Goal: Task Accomplishment & Management: Complete application form

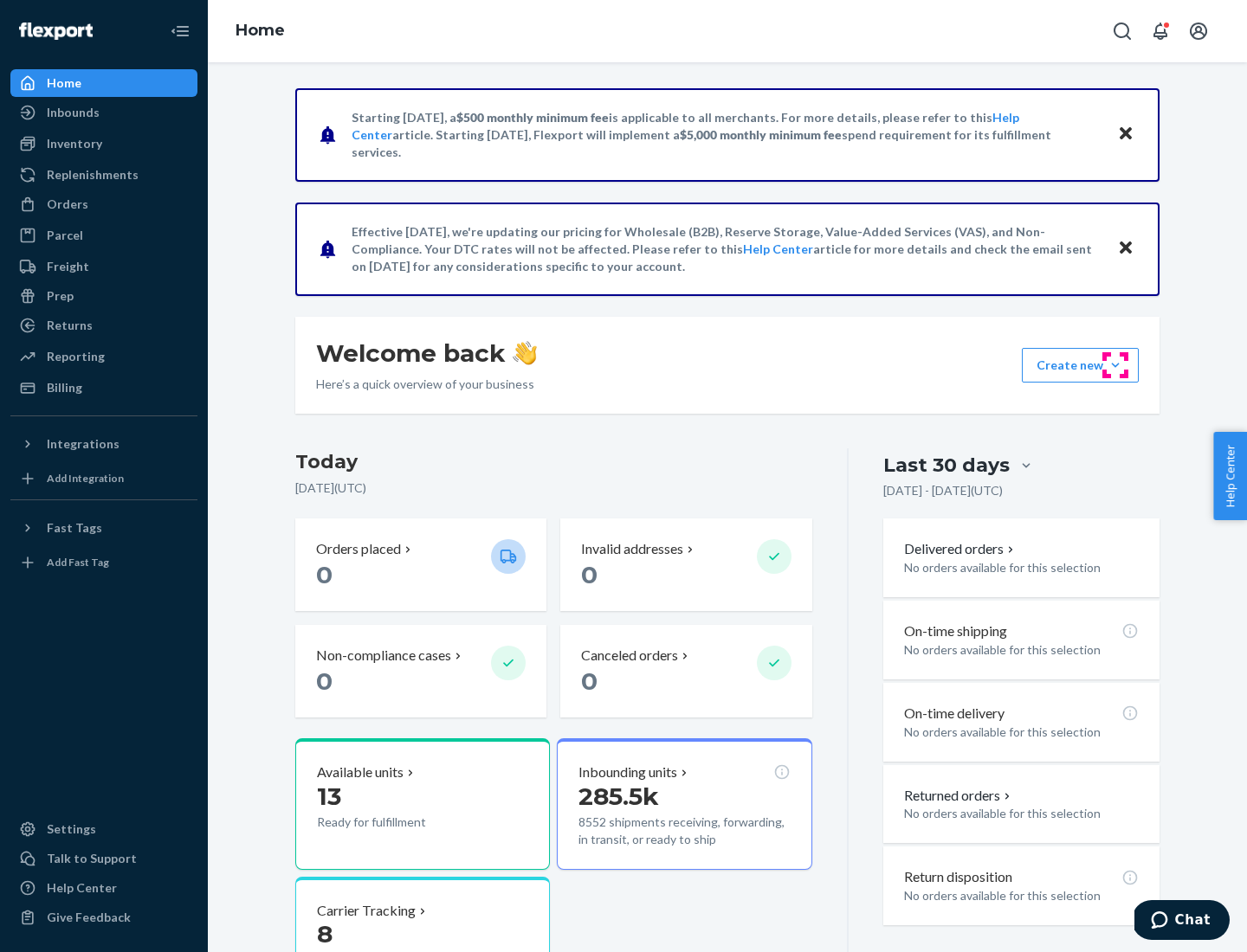
click at [1115, 366] on button "Create new Create new inbound Create new order Create new product" at bounding box center [1080, 365] width 117 height 34
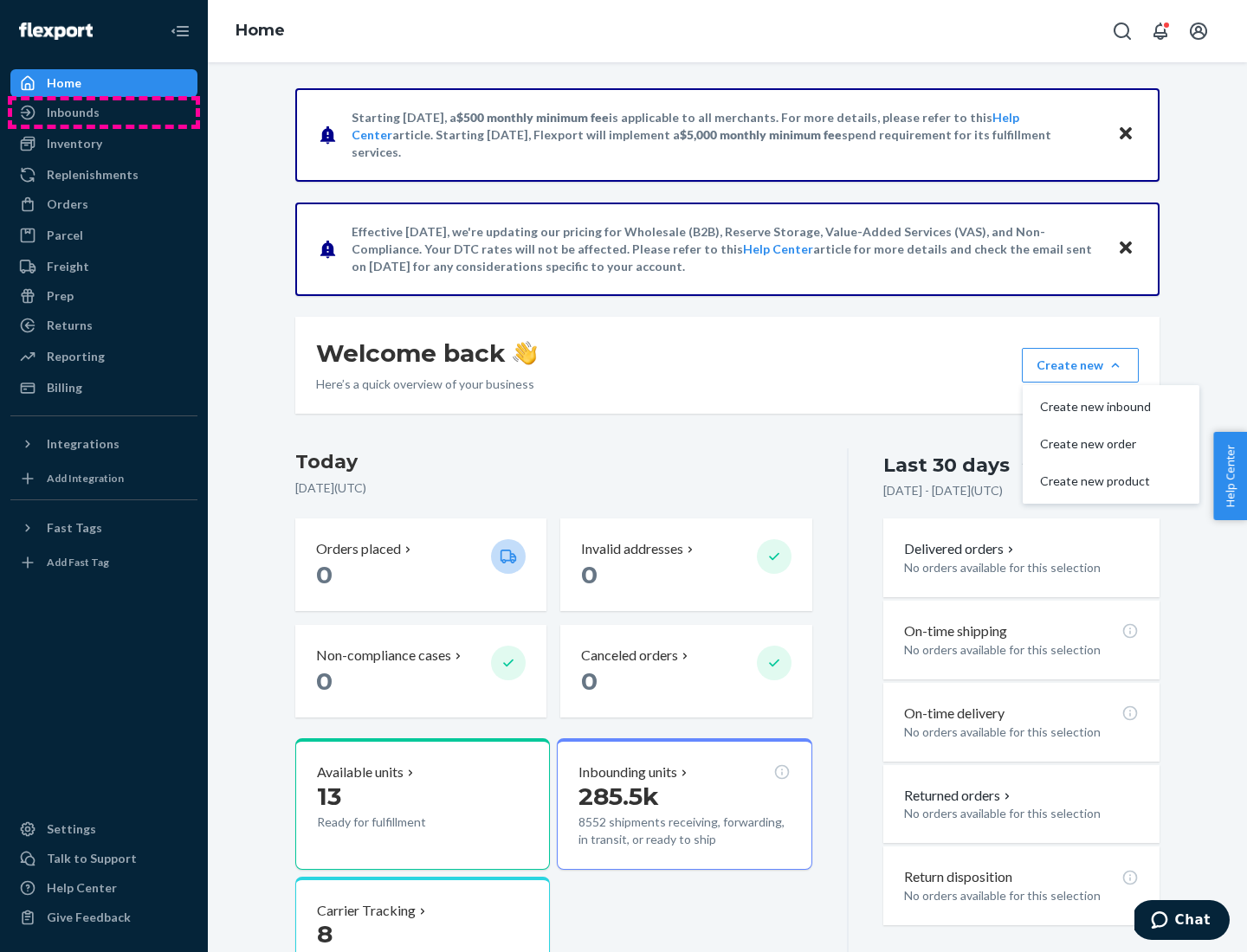
click at [104, 113] on div "Inbounds" at bounding box center [104, 113] width 184 height 24
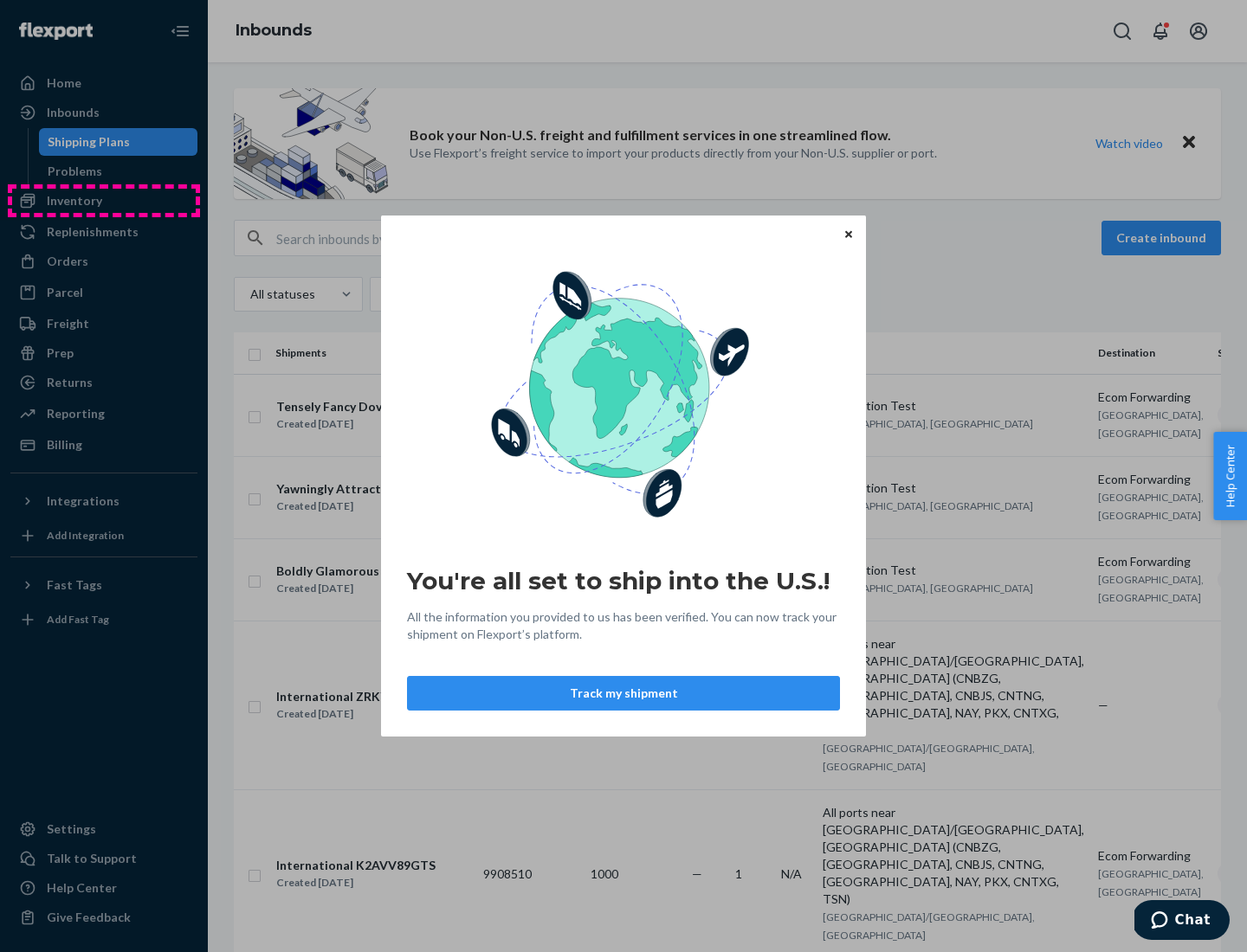
click at [104, 200] on div "You're all set to ship into the U.S.! All the information you provided to us ha…" at bounding box center [623, 476] width 1247 height 952
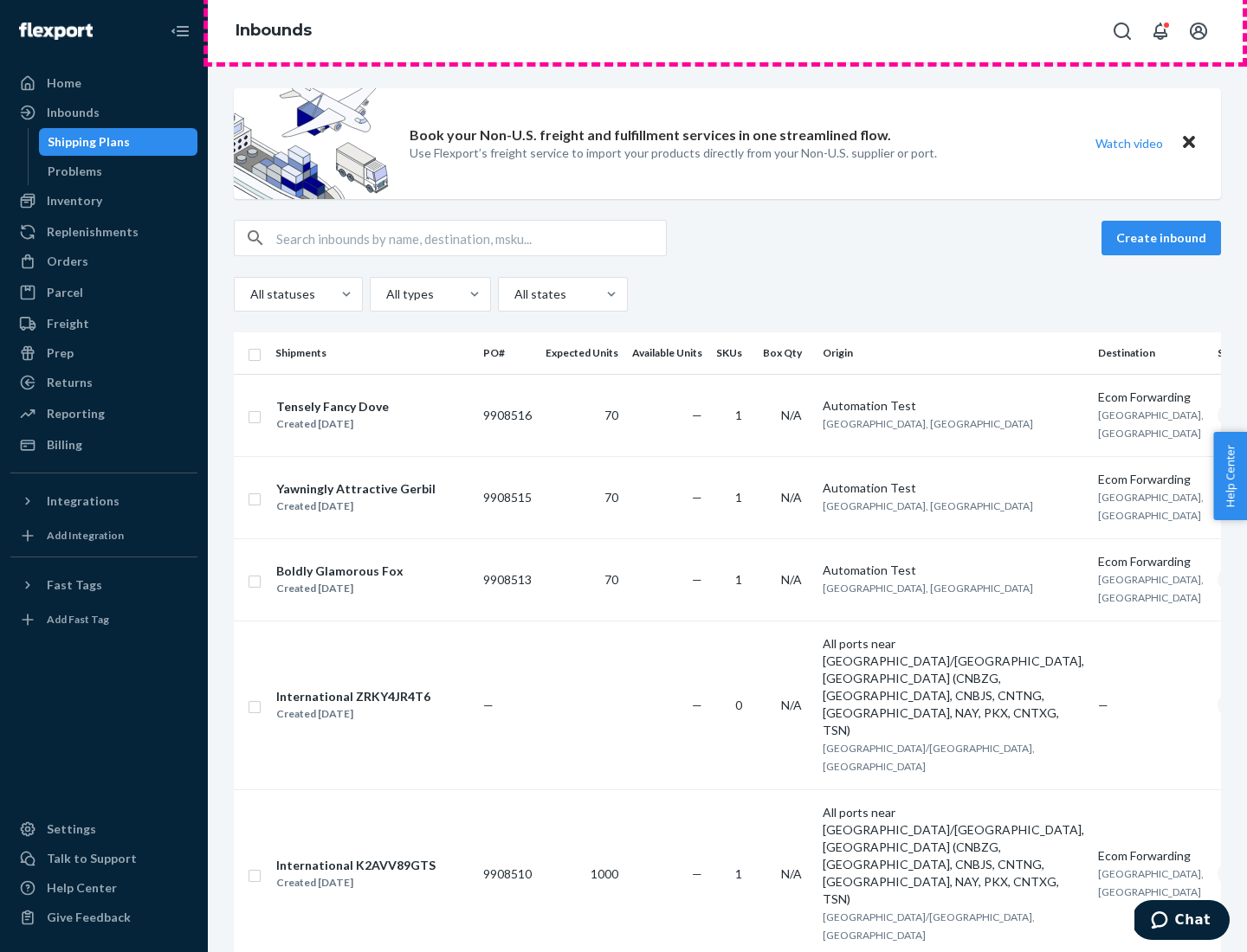
click at [727, 31] on div "Inbounds" at bounding box center [727, 31] width 1039 height 62
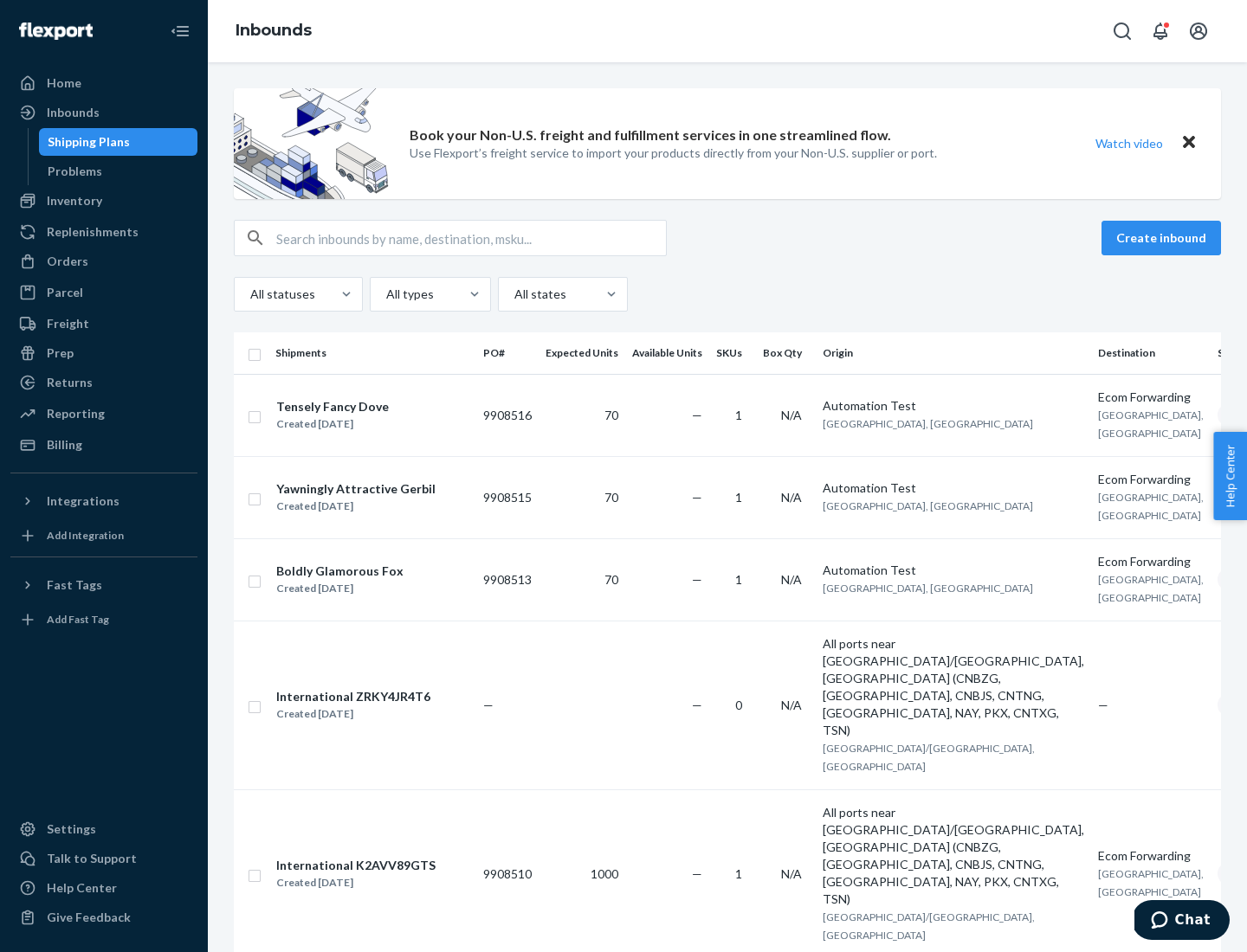
click at [727, 31] on div "Inbounds" at bounding box center [727, 31] width 1039 height 62
click at [727, 295] on div "All statuses All types All states" at bounding box center [727, 294] width 988 height 34
click at [86, 142] on div "Shipping Plans" at bounding box center [89, 142] width 82 height 18
click at [1164, 238] on button "Create inbound" at bounding box center [1161, 238] width 119 height 34
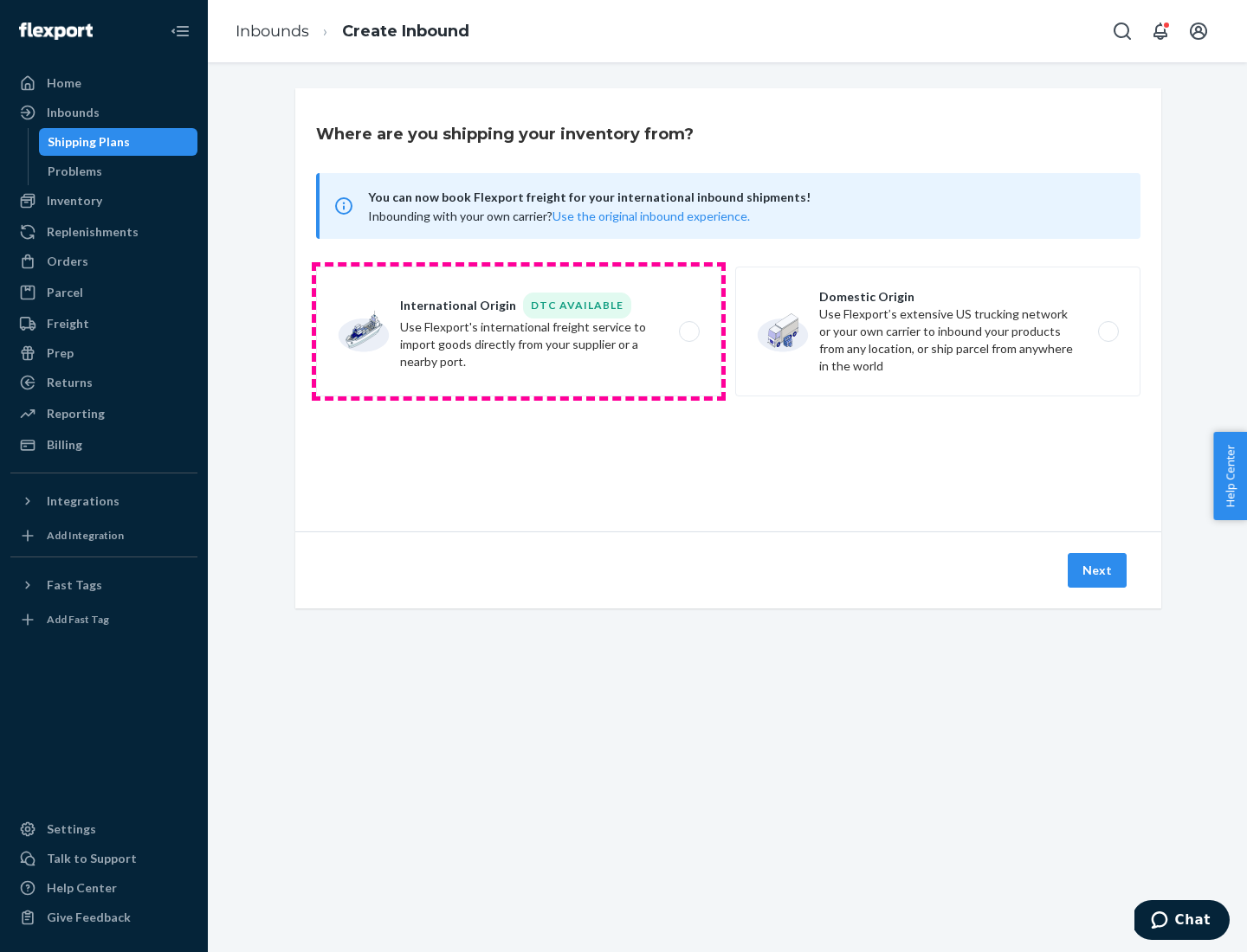
click at [519, 332] on label "International Origin DTC Available Use Flexport's international freight service…" at bounding box center [519, 331] width 406 height 130
click at [688, 332] on input "International Origin DTC Available Use Flexport's international freight service…" at bounding box center [694, 332] width 11 height 11
radio input "true"
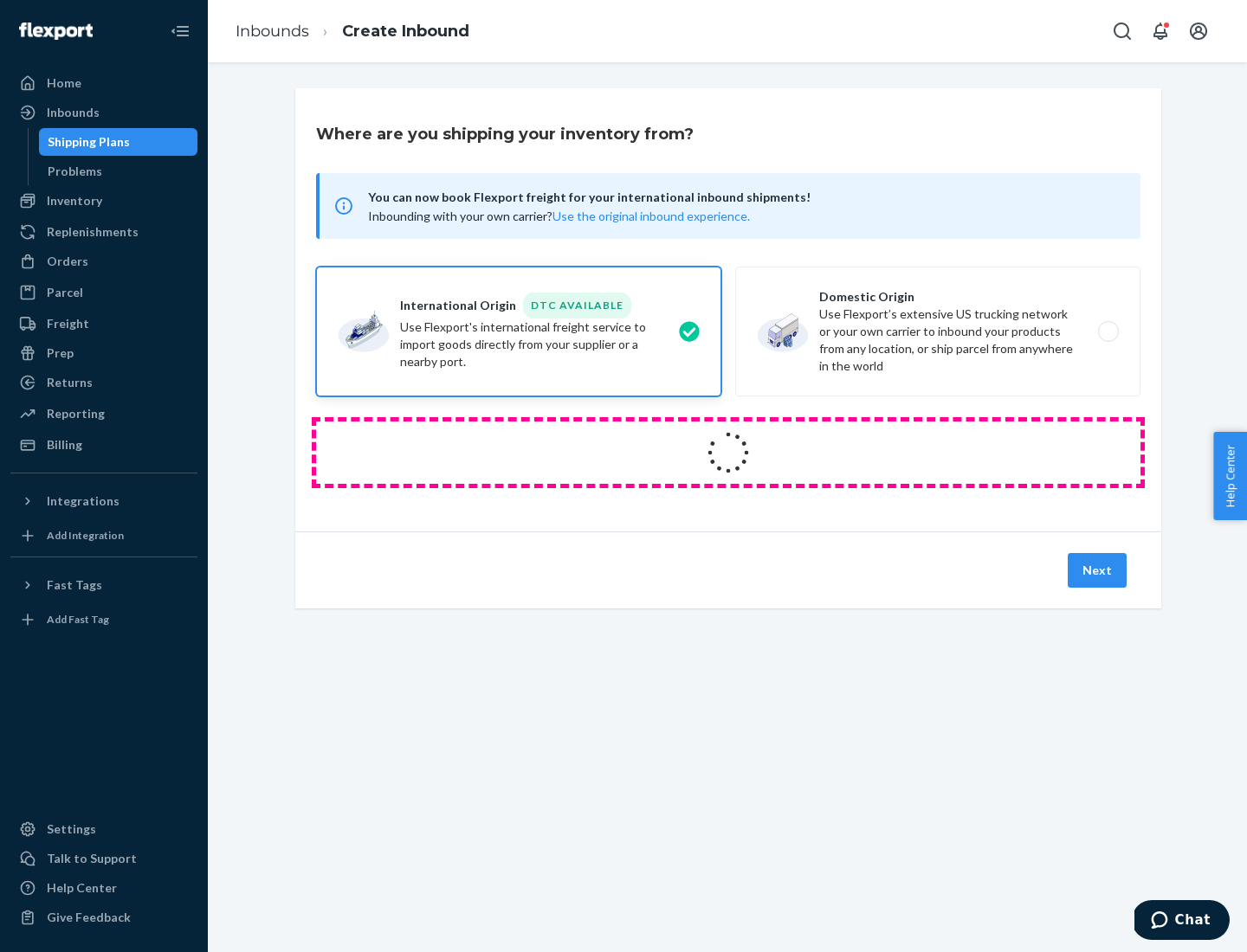
click at [728, 453] on icon at bounding box center [728, 453] width 62 height 62
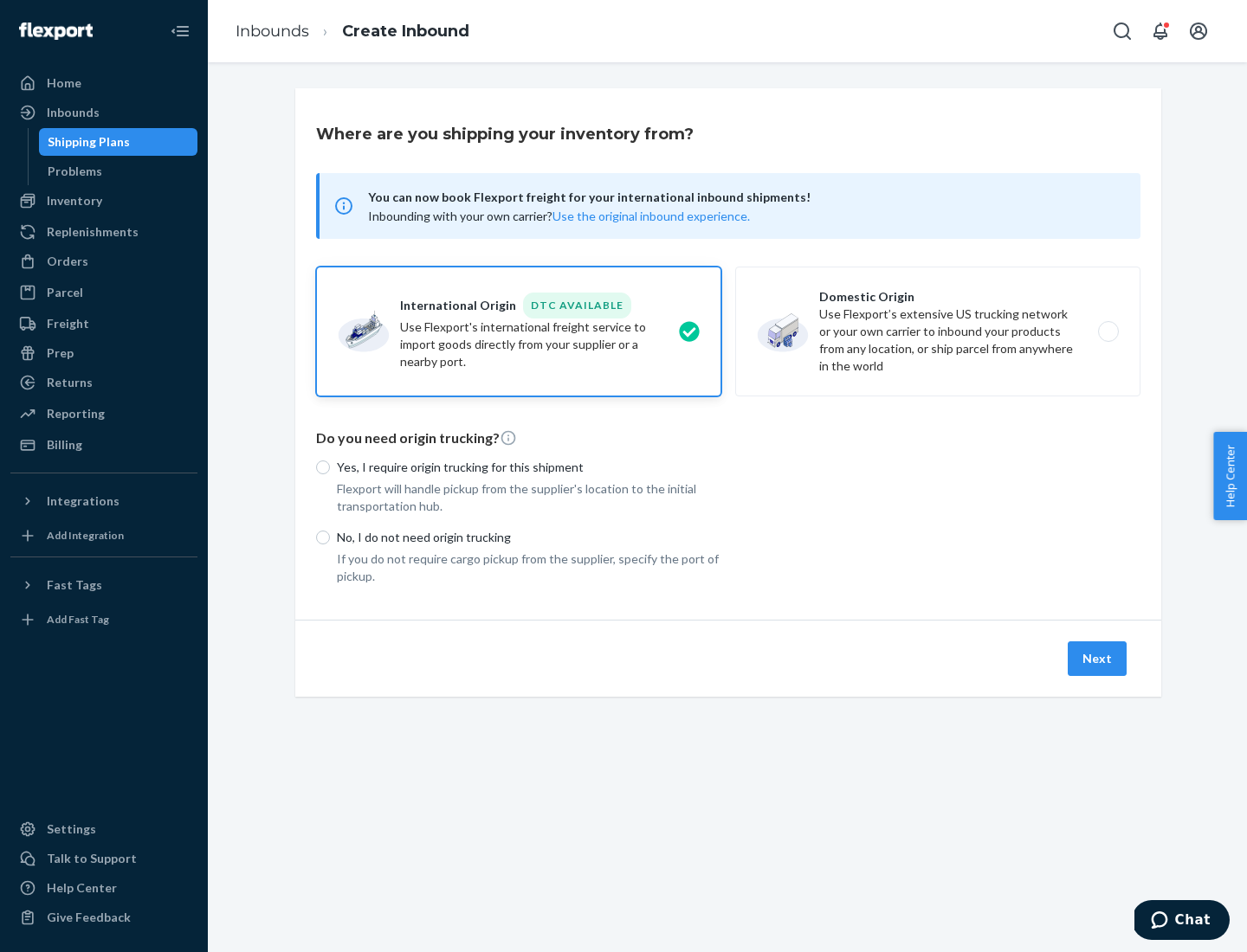
click at [529, 466] on p "Yes, I require origin trucking for this shipment" at bounding box center [529, 467] width 384 height 18
click at [330, 466] on input "Yes, I require origin trucking for this shipment" at bounding box center [323, 467] width 14 height 14
radio input "true"
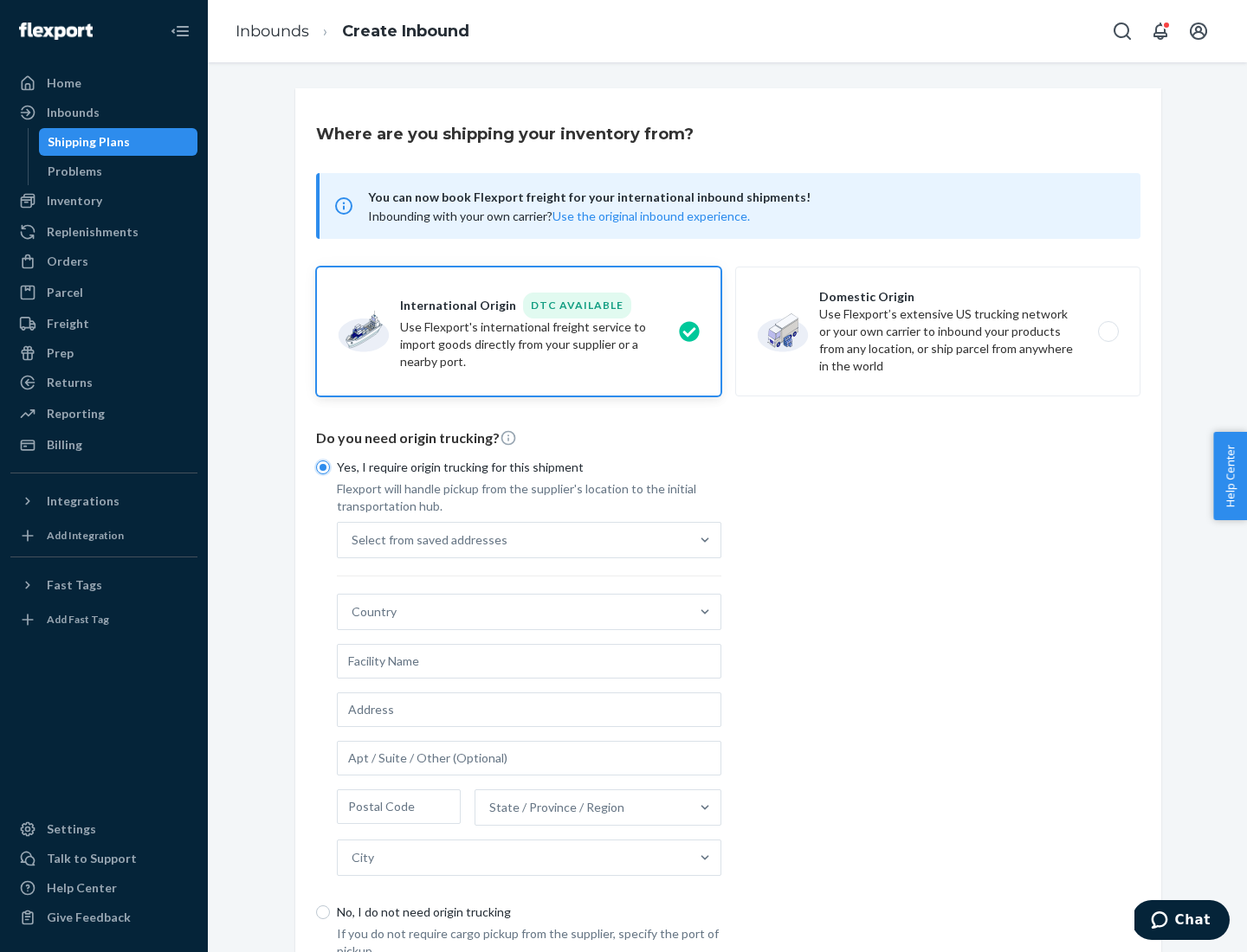
scroll to position [33, 0]
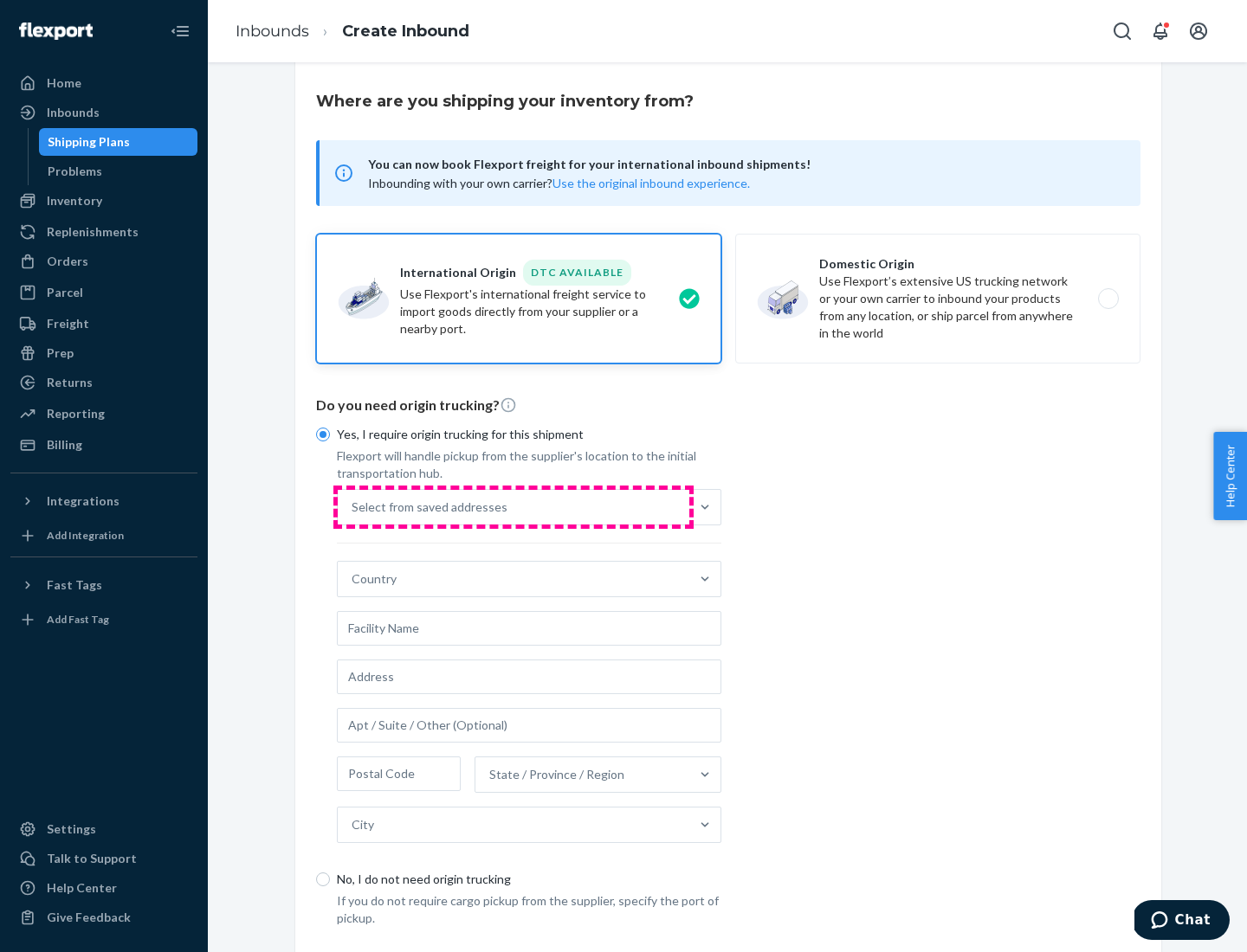
click at [514, 506] on div "Select from saved addresses" at bounding box center [513, 507] width 352 height 34
click at [353, 506] on input "Select from saved addresses" at bounding box center [353, 507] width 2 height 18
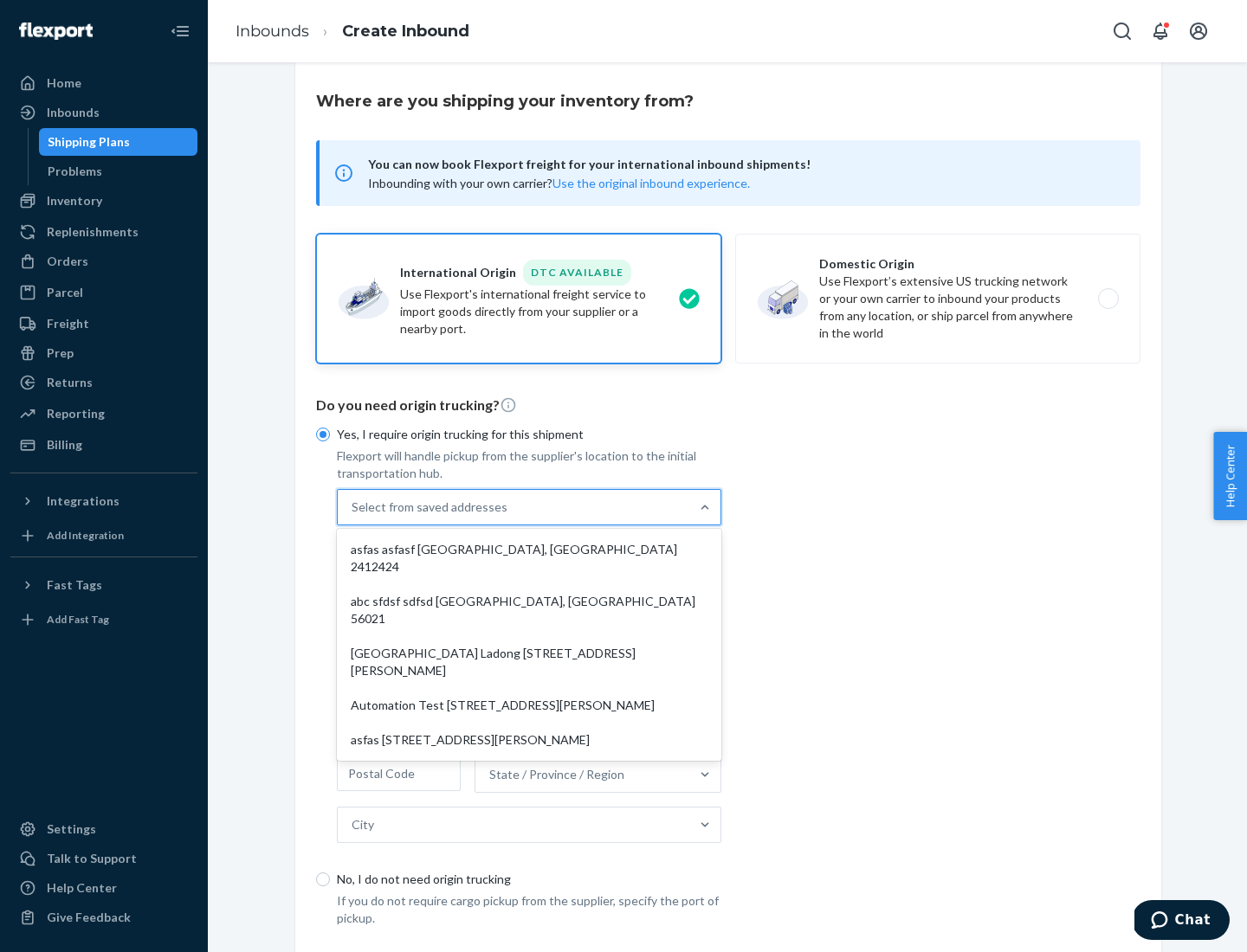
scroll to position [76, 0]
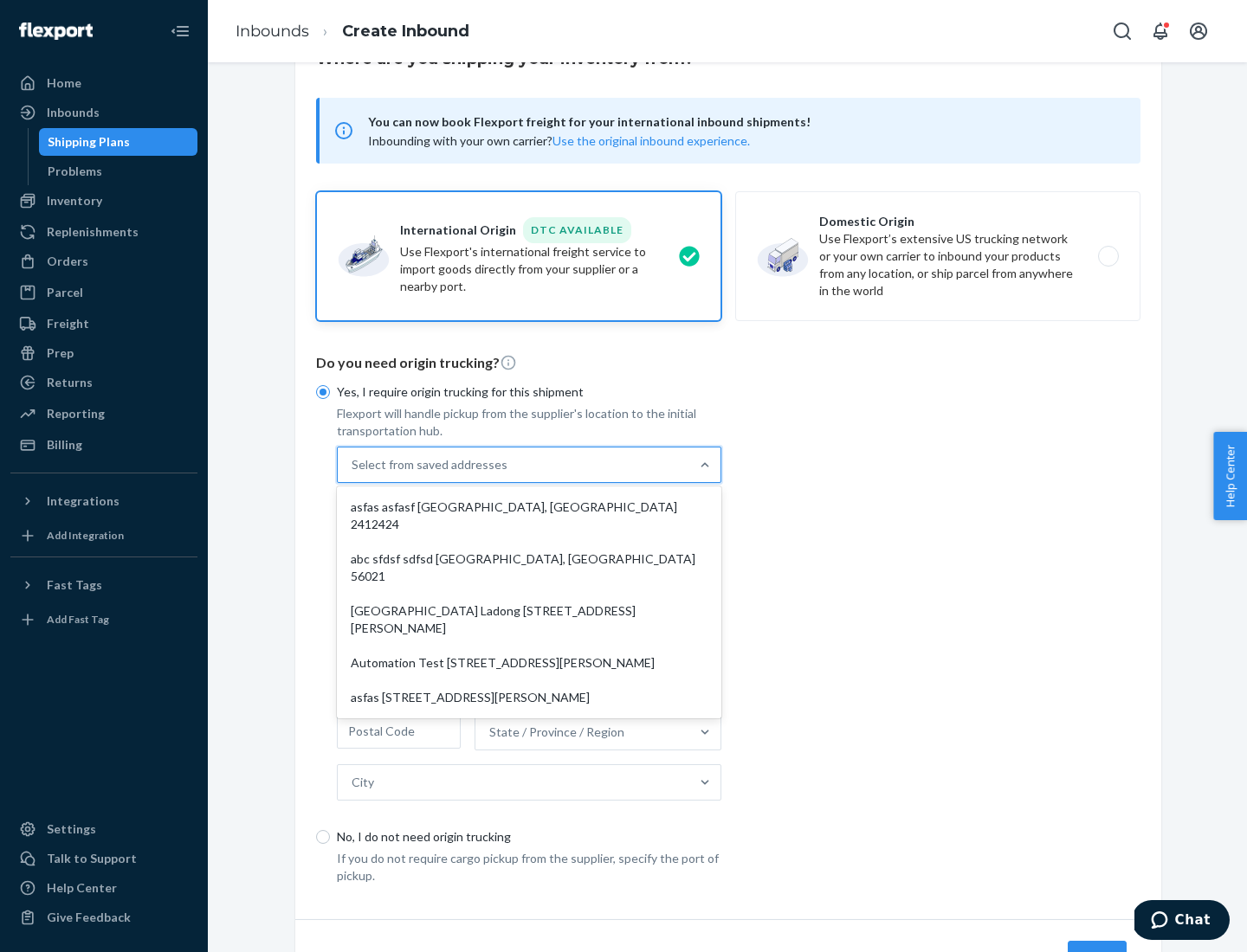
click at [529, 506] on div "asfas asfasf [GEOGRAPHIC_DATA], [GEOGRAPHIC_DATA] 2412424" at bounding box center [529, 517] width 378 height 52
click at [353, 474] on input "option asfas asfasf [GEOGRAPHIC_DATA], [GEOGRAPHIC_DATA] 2412424 focused, 1 of …" at bounding box center [353, 464] width 2 height 18
type input "asfas"
type input "asfasf"
type input "2412424"
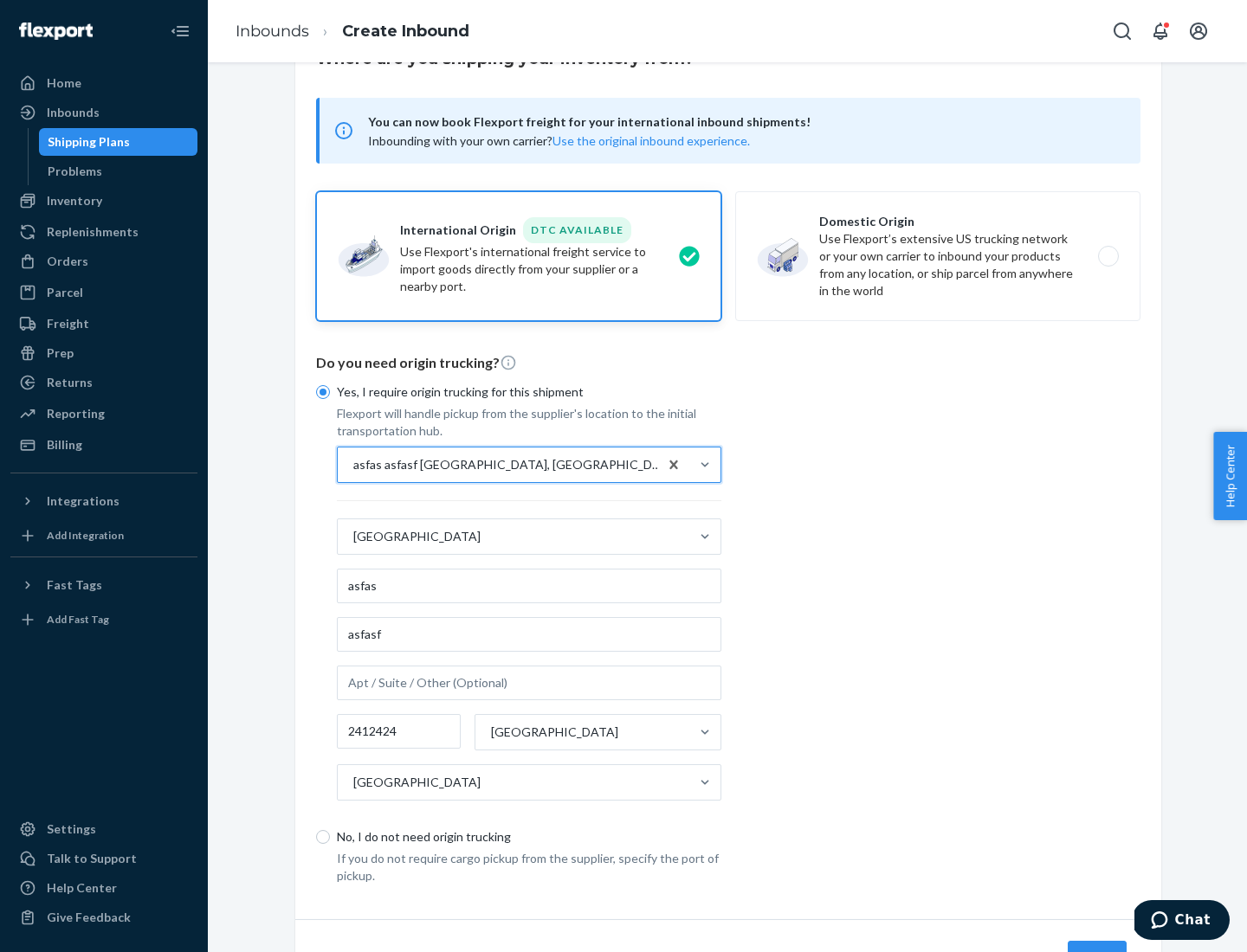
scroll to position [161, 0]
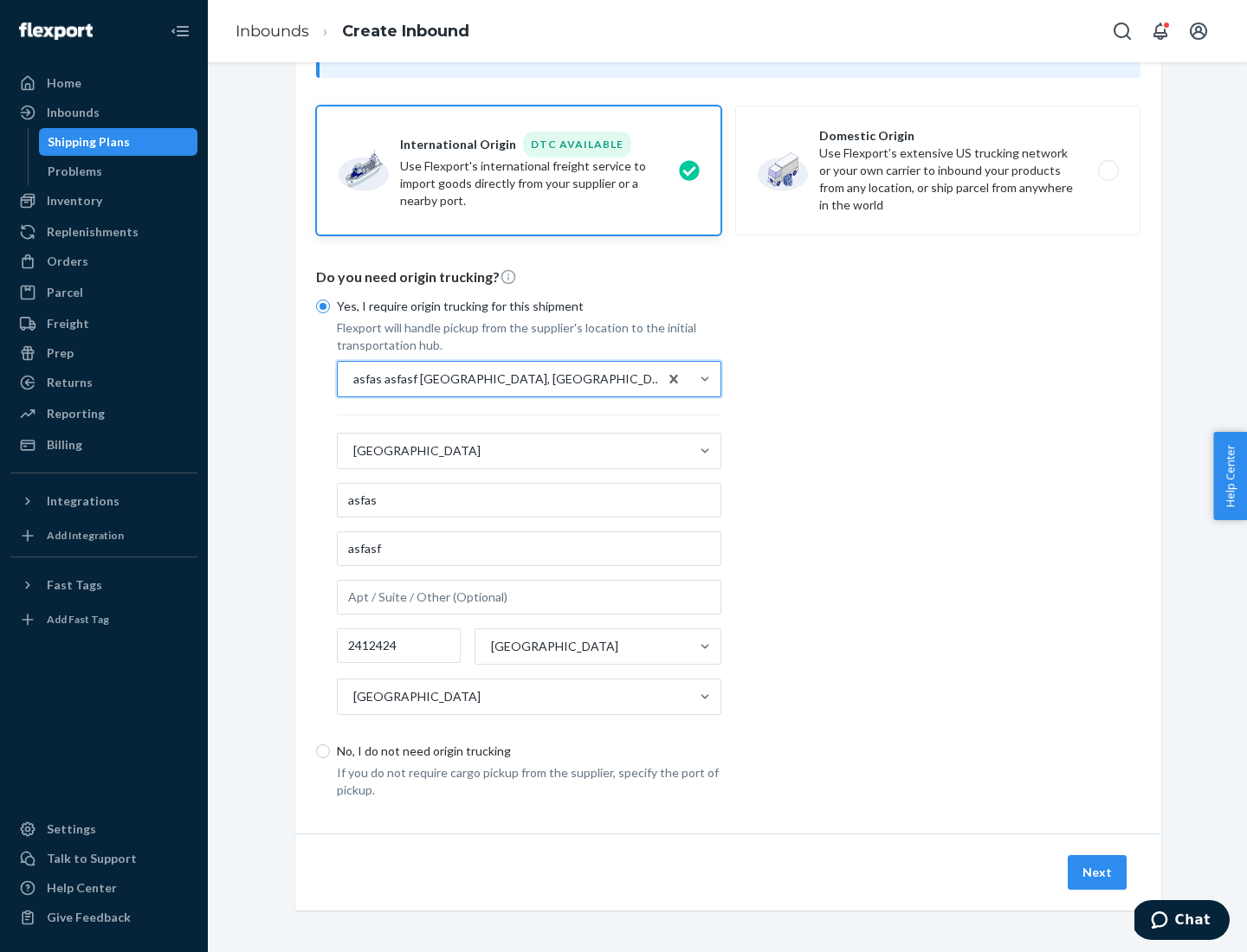
click at [1098, 872] on button "Next" at bounding box center [1097, 872] width 59 height 34
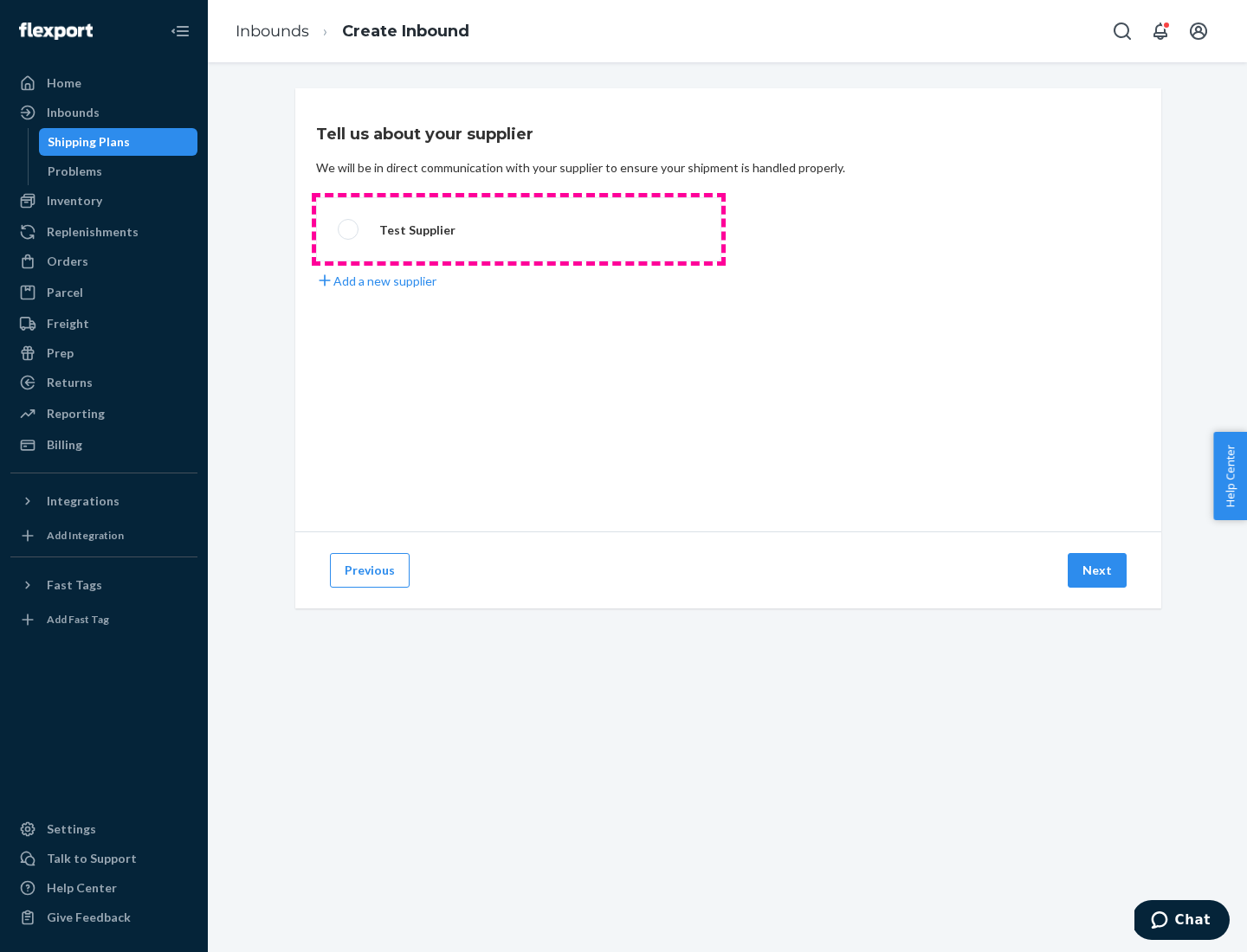
click at [519, 229] on label "Test Supplier" at bounding box center [519, 229] width 406 height 64
click at [349, 229] on input "Test Supplier" at bounding box center [343, 229] width 11 height 11
radio input "true"
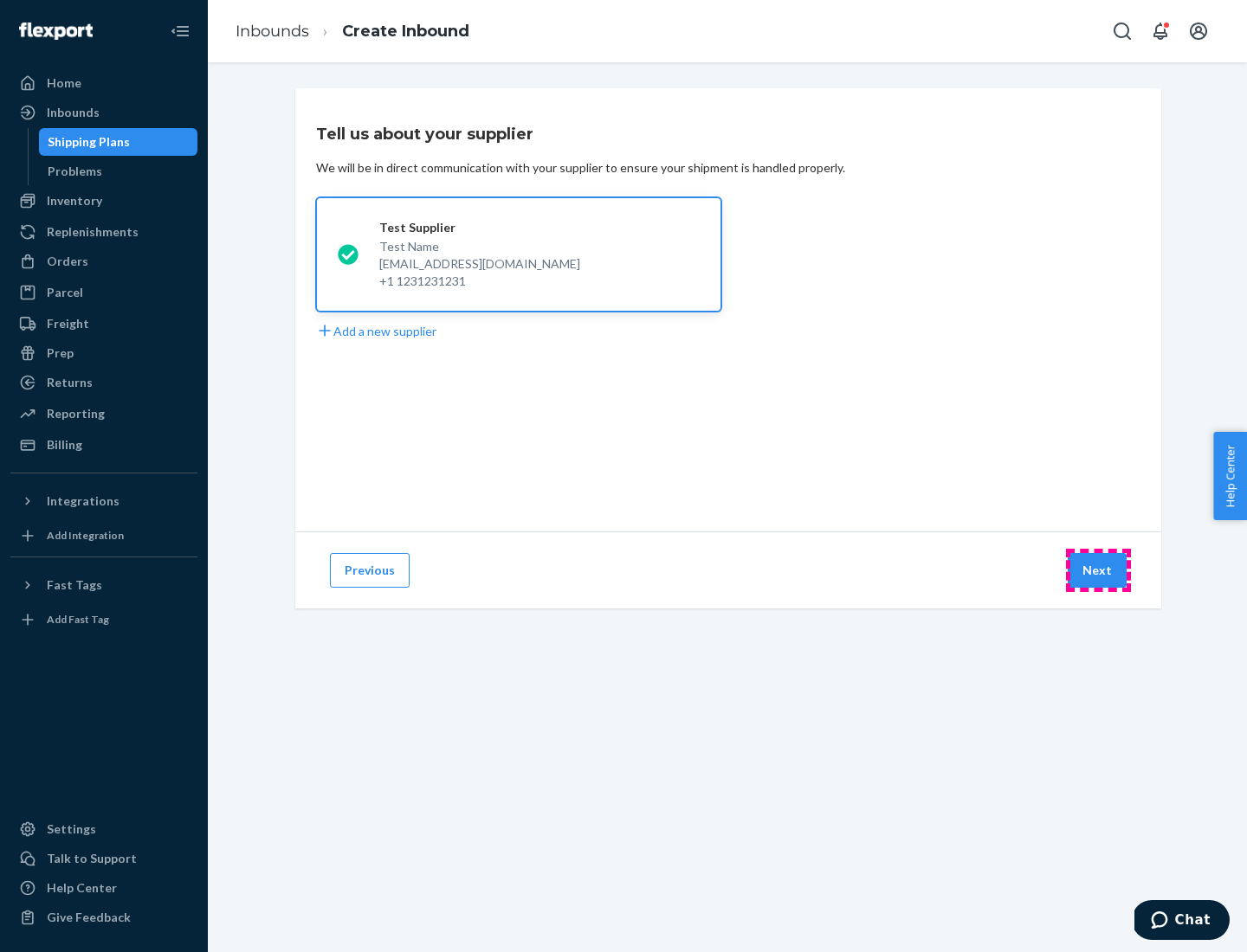
click at [1098, 571] on button "Next" at bounding box center [1097, 570] width 59 height 34
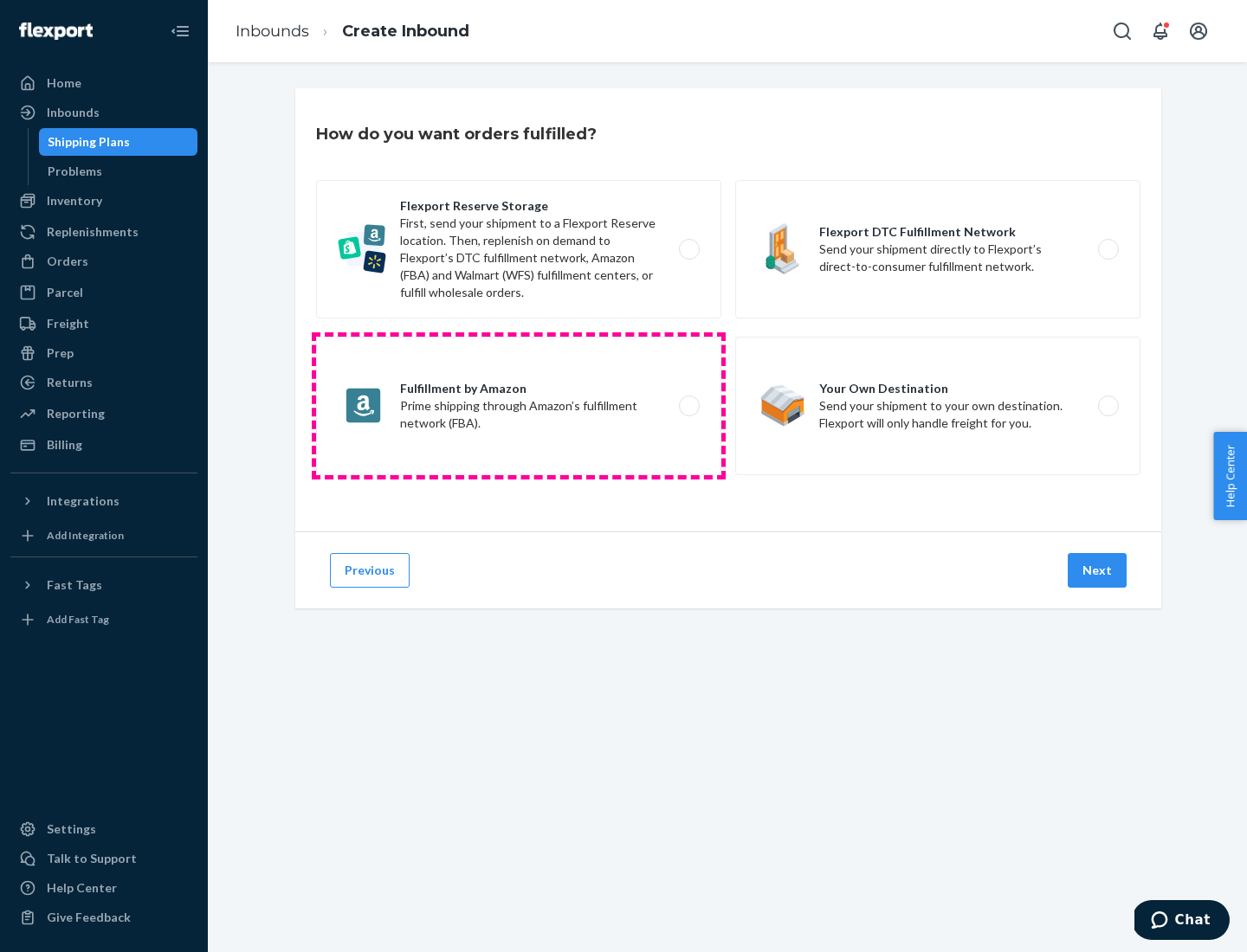
click at [519, 406] on label "Fulfillment by Amazon Prime shipping through Amazon’s fulfillment network (FBA)." at bounding box center [519, 406] width 406 height 139
click at [688, 406] on input "Fulfillment by Amazon Prime shipping through Amazon’s fulfillment network (FBA)." at bounding box center [694, 407] width 11 height 11
radio input "true"
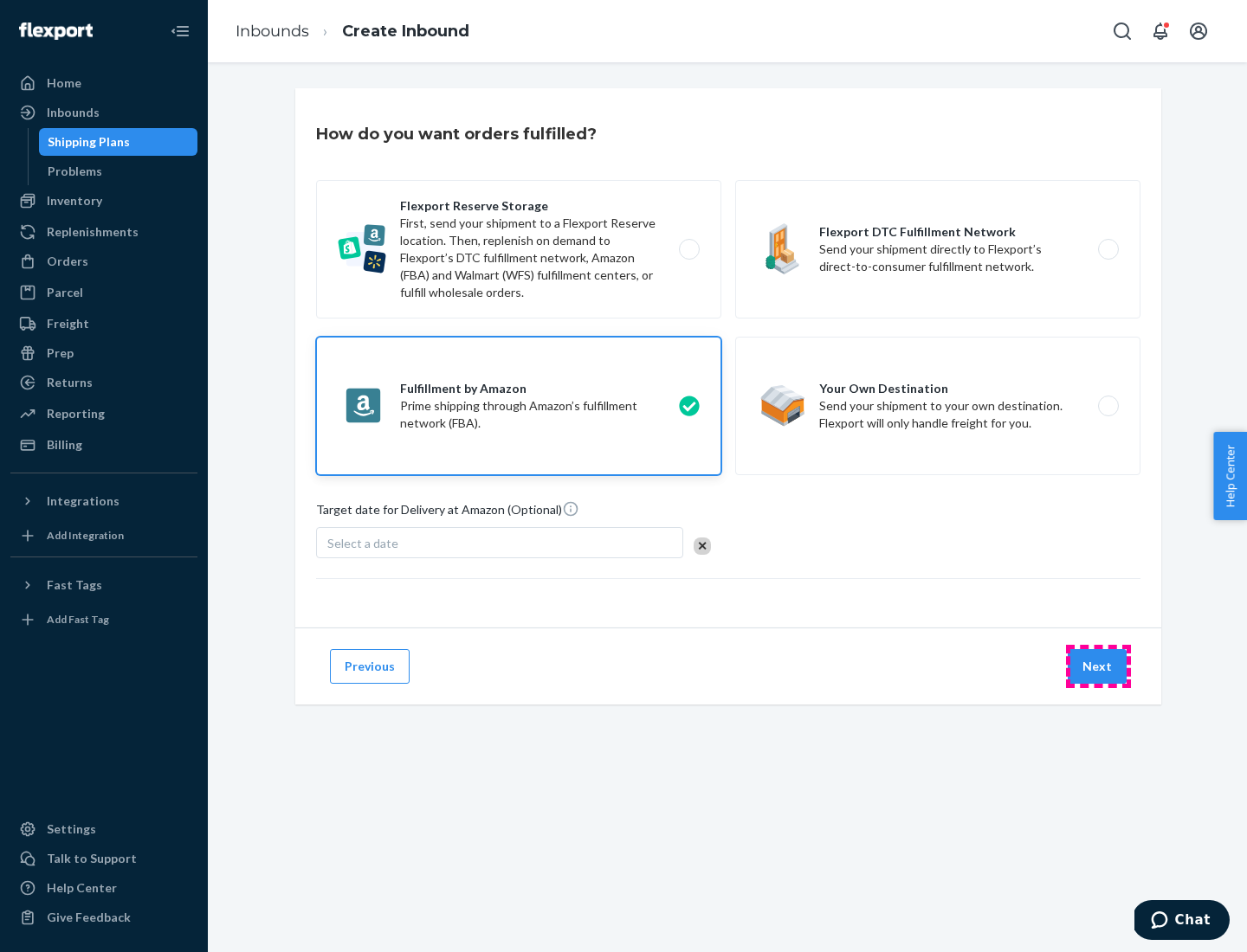
click at [1098, 667] on button "Next" at bounding box center [1097, 666] width 59 height 34
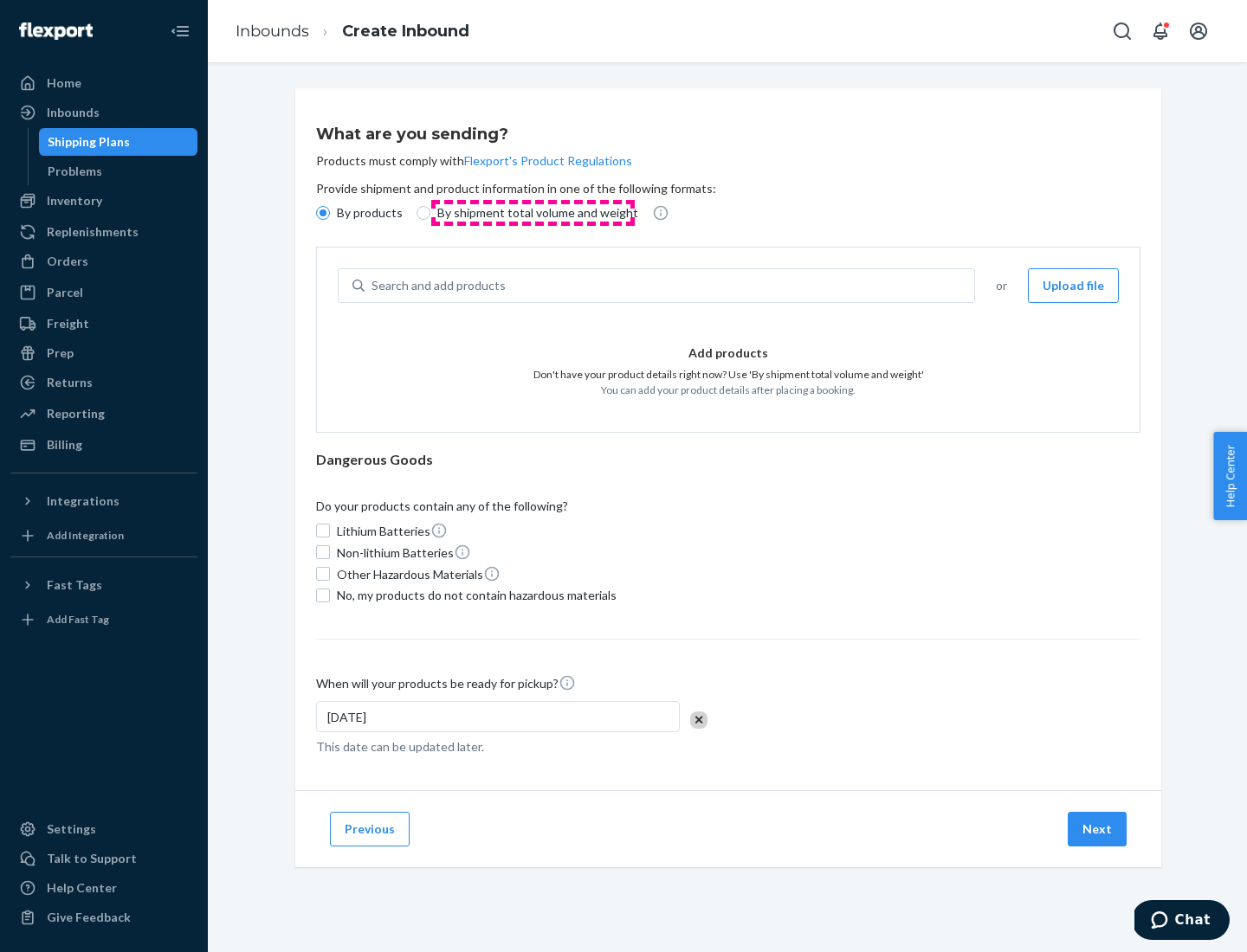
click at [533, 213] on p "By shipment total volume and weight" at bounding box center [537, 213] width 201 height 18
click at [430, 213] on input "By shipment total volume and weight" at bounding box center [423, 213] width 14 height 14
radio input "true"
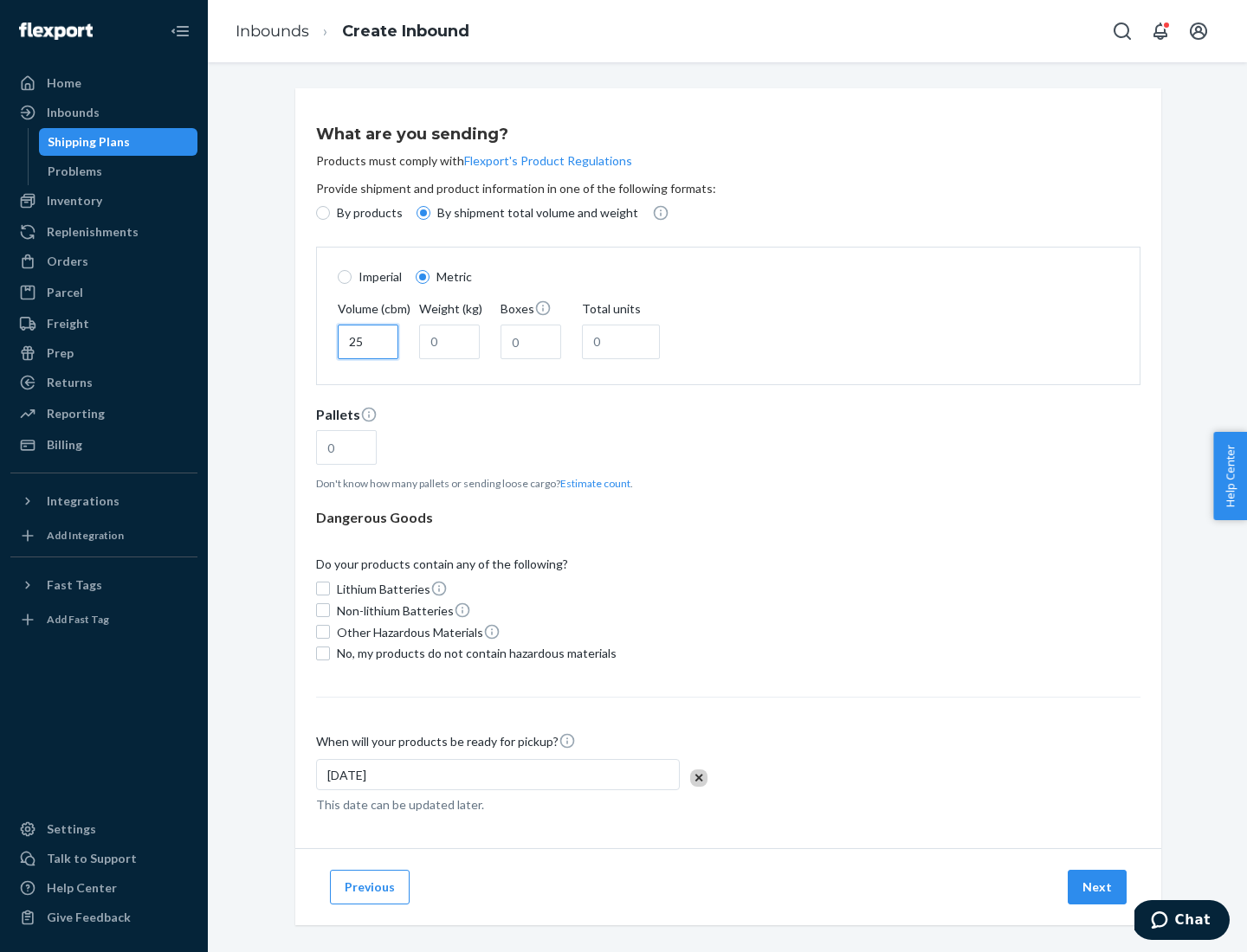
type input "25"
type input "100"
type input "50"
type input "500"
click at [591, 483] on button "Estimate count" at bounding box center [595, 484] width 70 height 15
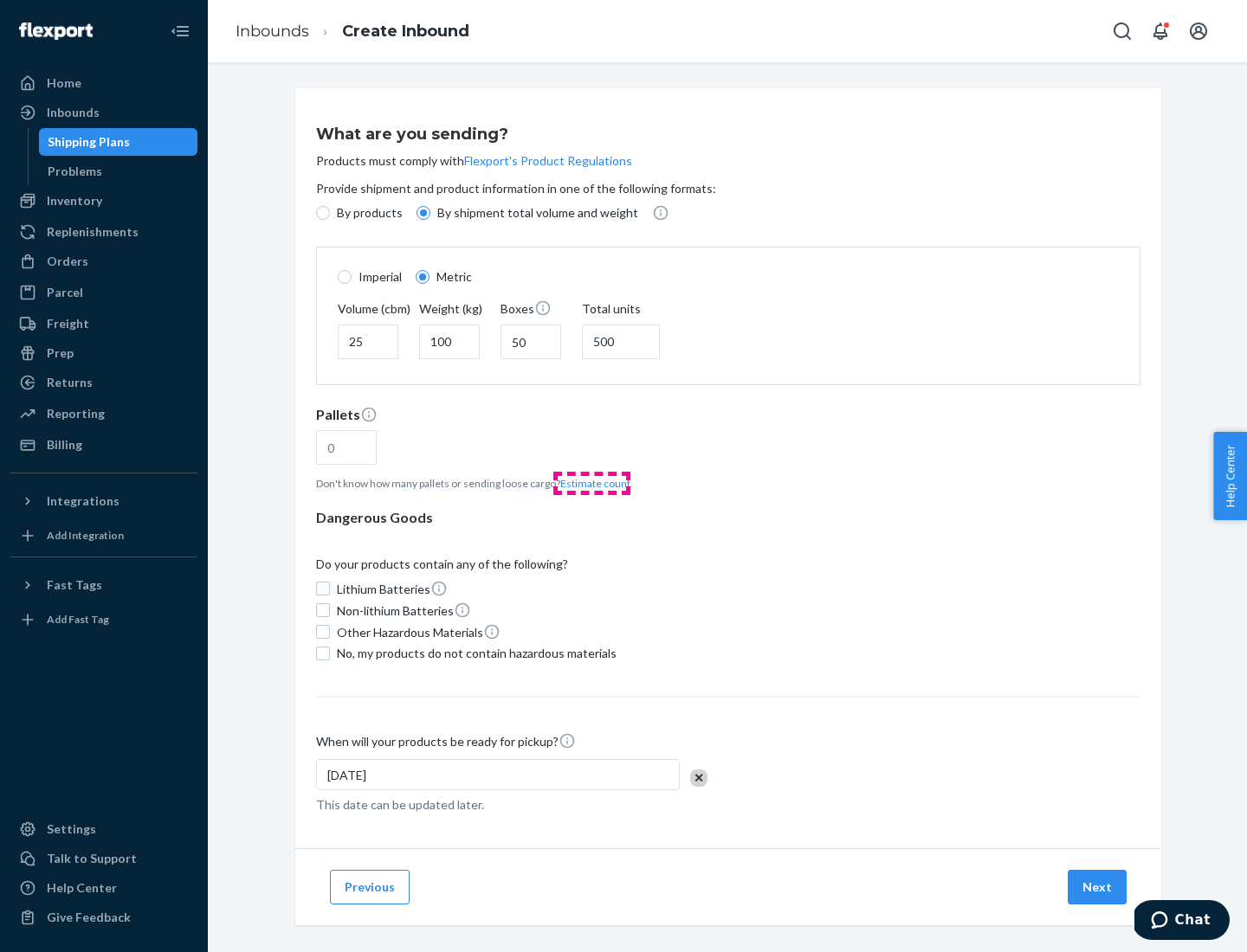
type input "16"
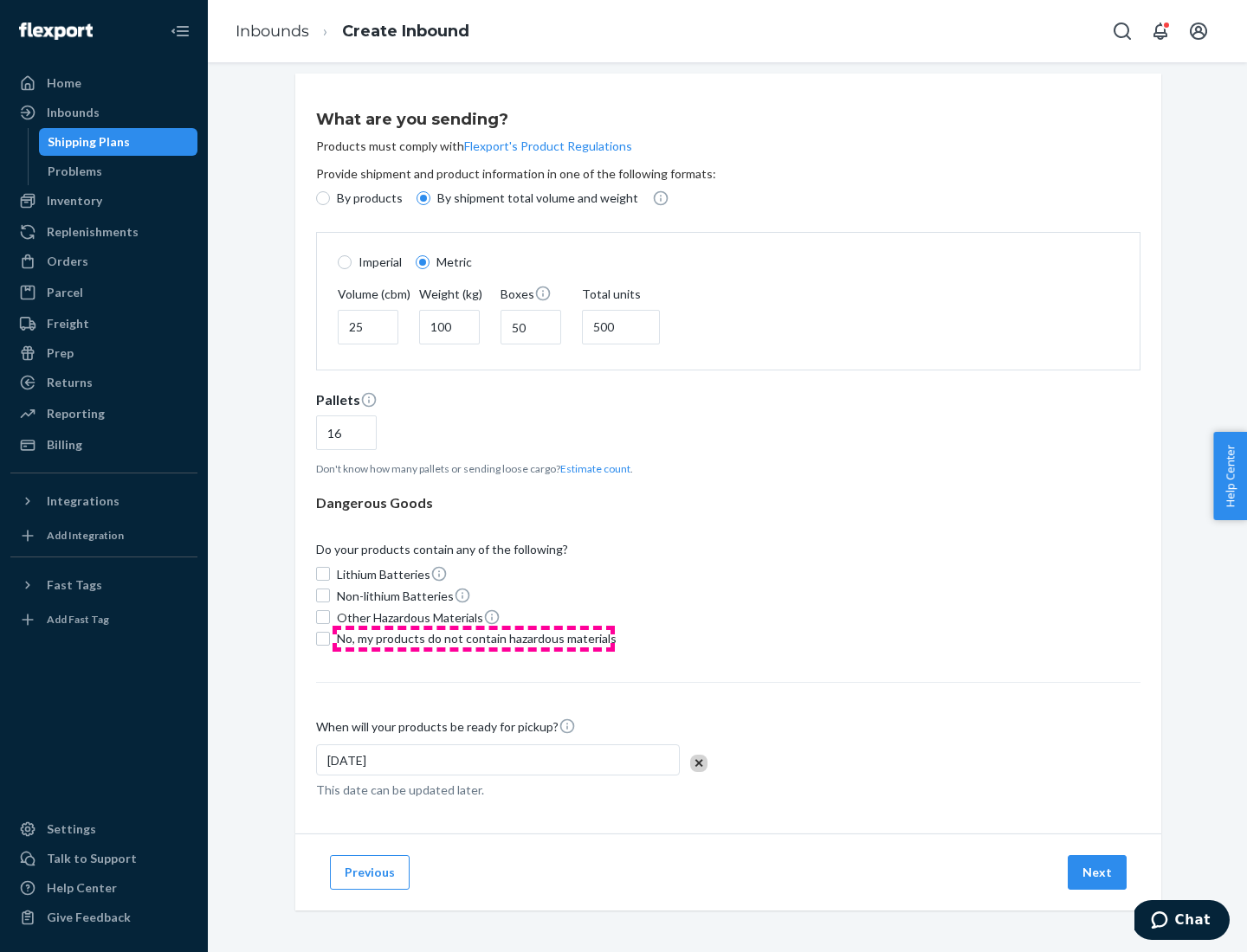
click at [474, 638] on span "No, my products do not contain hazardous materials" at bounding box center [477, 639] width 280 height 18
click at [330, 638] on input "No, my products do not contain hazardous materials" at bounding box center [323, 639] width 14 height 14
checkbox input "true"
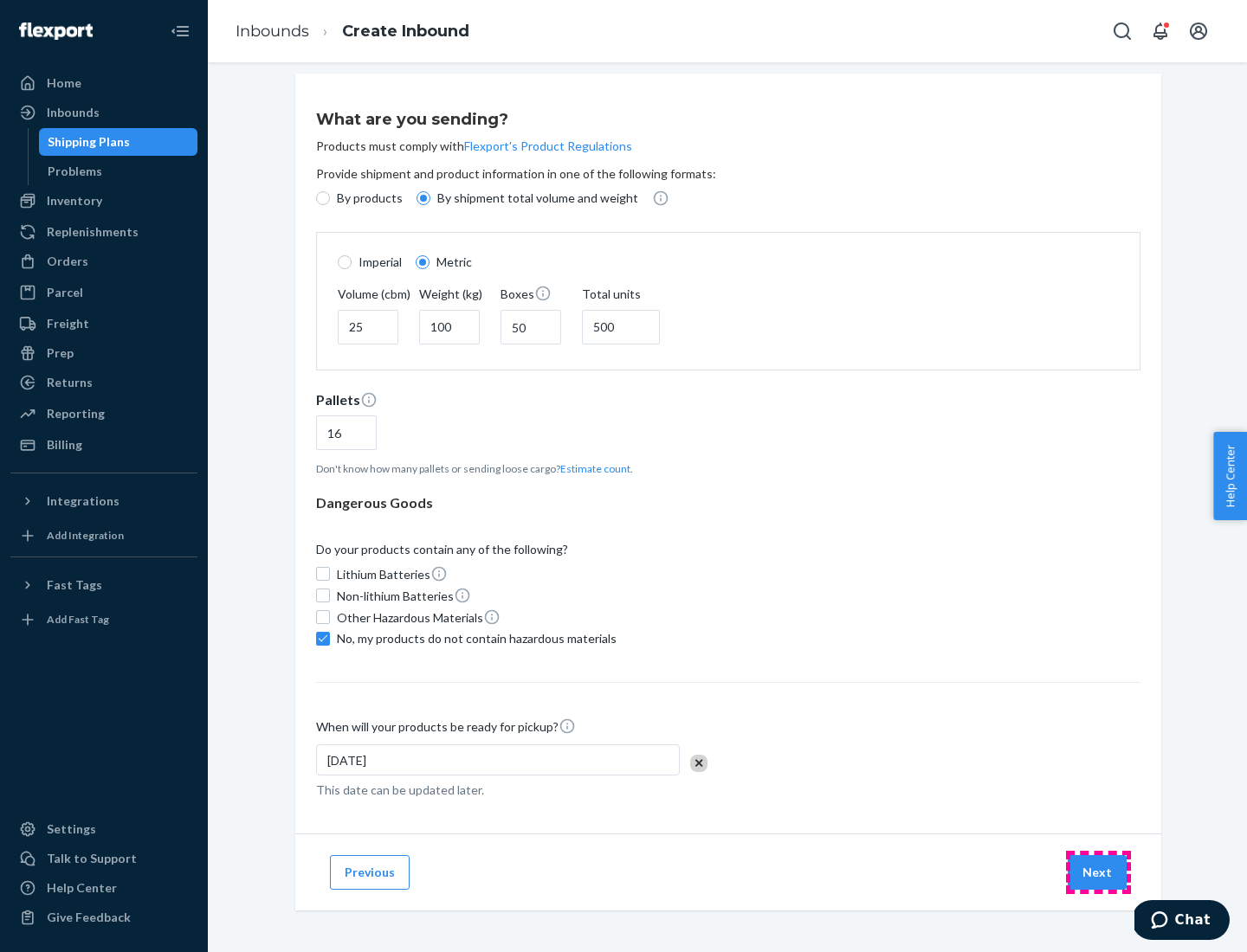
click at [1098, 872] on button "Next" at bounding box center [1097, 872] width 59 height 34
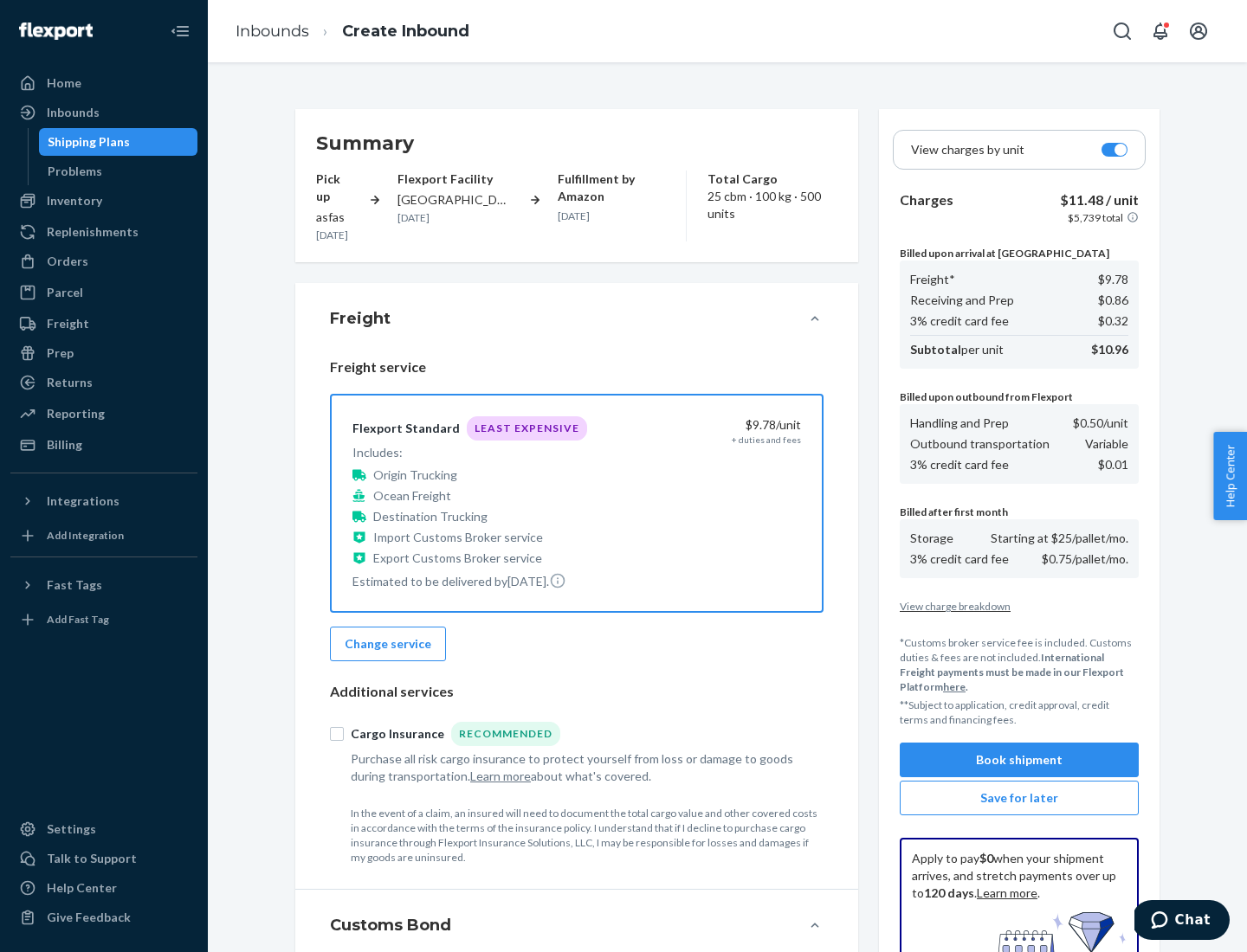
scroll to position [253, 0]
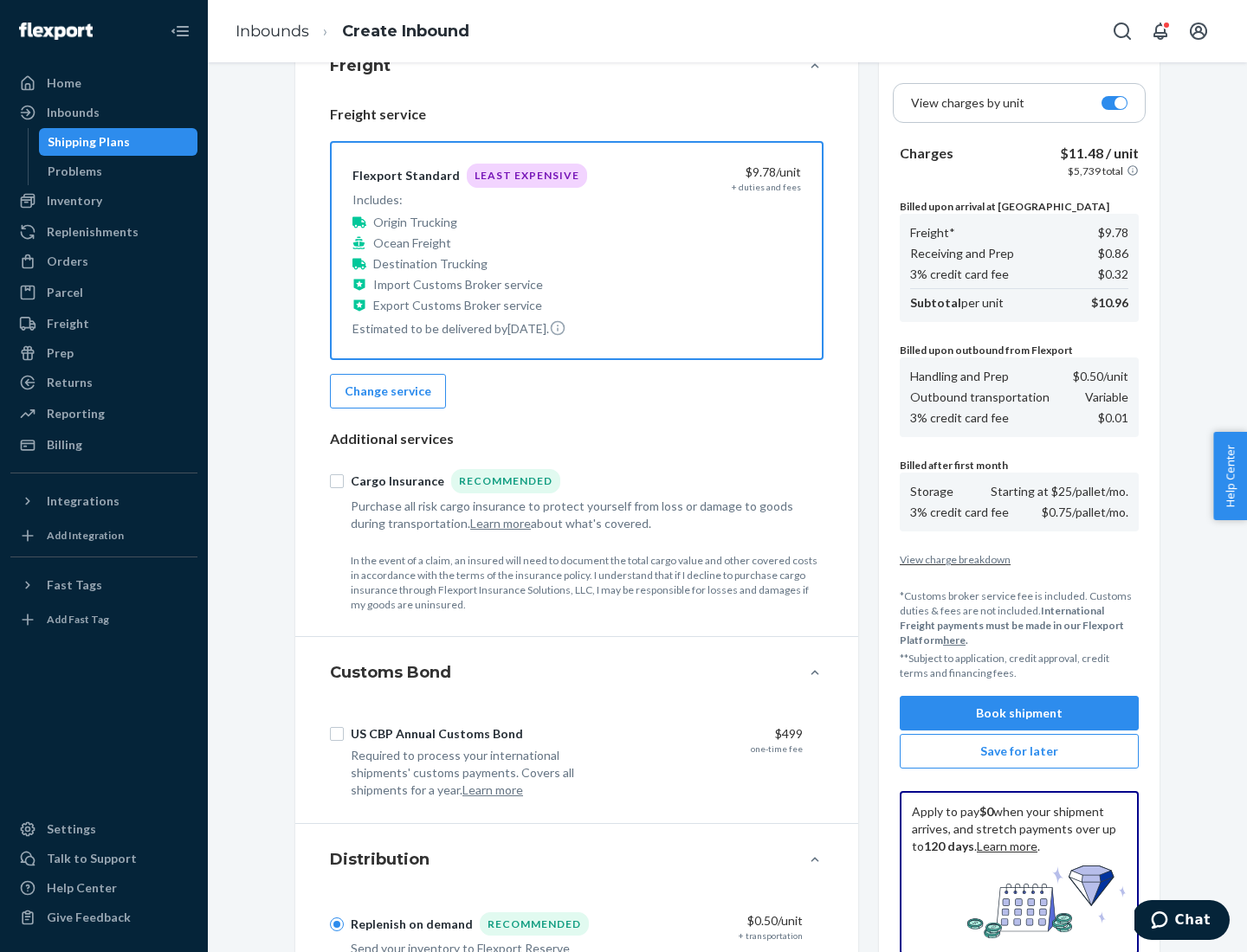
click at [1019, 713] on button "Book shipment" at bounding box center [1019, 713] width 239 height 34
